Goal: Task Accomplishment & Management: Complete application form

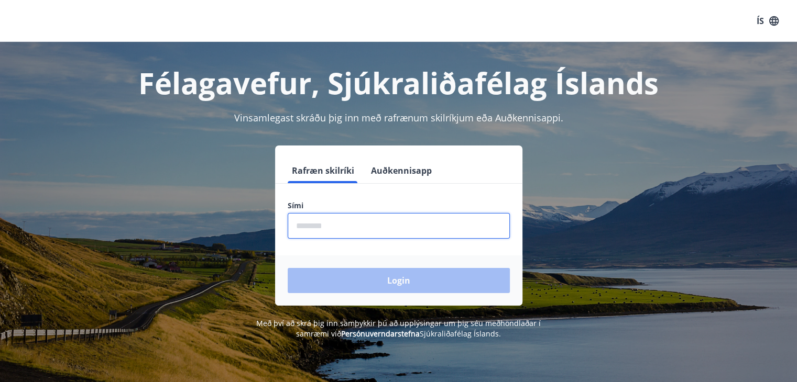
click at [296, 223] on input "phone" at bounding box center [399, 226] width 222 height 26
type input "********"
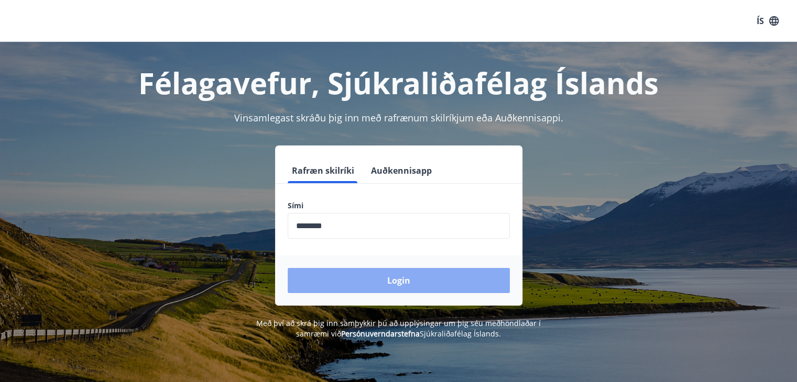
click at [381, 281] on button "Login" at bounding box center [399, 280] width 222 height 25
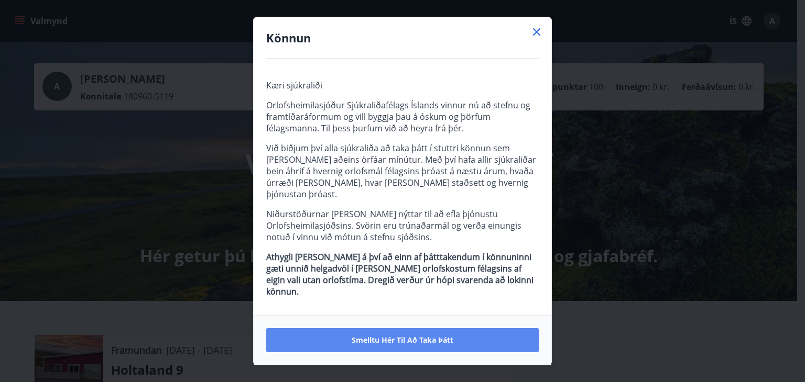
click at [404, 335] on span "Smelltu hér til að taka þátt" at bounding box center [402, 340] width 102 height 10
